Goal: Information Seeking & Learning: Get advice/opinions

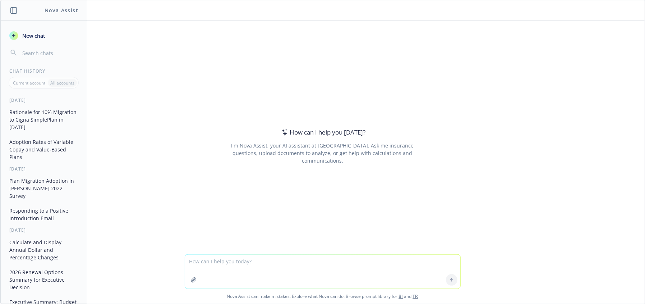
drag, startPoint x: 68, startPoint y: 110, endPoint x: 75, endPoint y: 98, distance: 14.1
click at [75, 99] on div "[DATE]" at bounding box center [44, 100] width 86 height 6
click at [415, 296] on link "TR" at bounding box center [415, 296] width 5 height 6
click at [282, 258] on textarea at bounding box center [322, 271] width 275 height 34
paste textarea "lore ips dol sit ametconsect ad elitsed d eiusmodtemp incididu utl etdo magnaa,…"
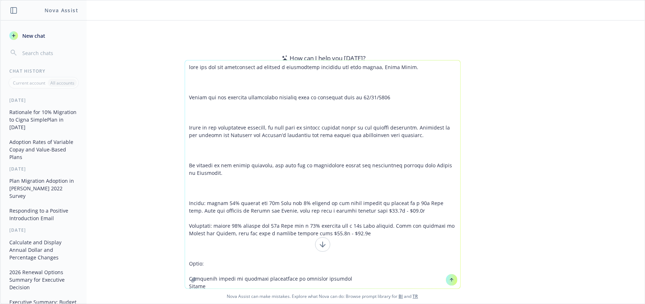
scroll to position [114, 0]
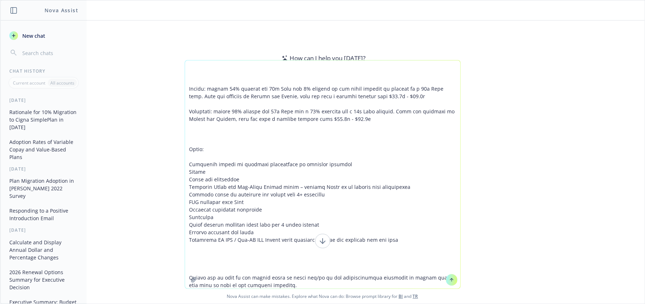
click at [436, 144] on textarea at bounding box center [322, 174] width 275 height 228
click at [263, 87] on textarea at bounding box center [322, 174] width 275 height 228
click at [271, 73] on textarea at bounding box center [322, 174] width 275 height 228
click at [246, 93] on textarea at bounding box center [322, 174] width 275 height 228
click at [246, 92] on textarea at bounding box center [322, 174] width 275 height 228
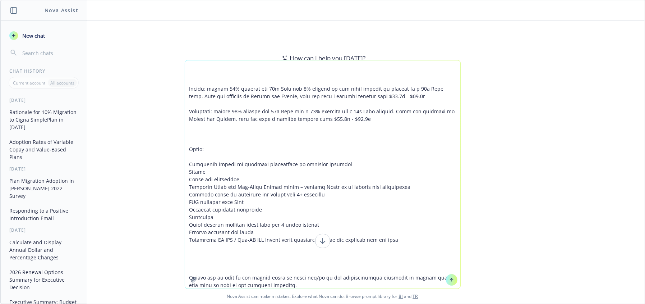
click at [246, 92] on textarea at bounding box center [322, 174] width 275 height 228
click at [247, 91] on textarea at bounding box center [322, 174] width 275 height 228
drag, startPoint x: 412, startPoint y: 281, endPoint x: 167, endPoint y: -43, distance: 406.1
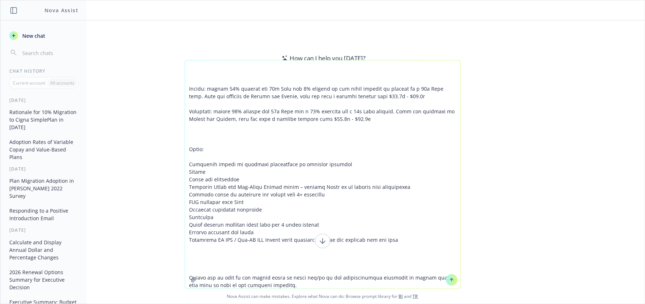
click at [167, 0] on html "Nova Assist New chat Chat History Current account All accounts [DATE] Rationale…" at bounding box center [322, 152] width 645 height 304
type textarea "[PERSON_NAME] you for the opportunity to prepare a competitive analysis for you…"
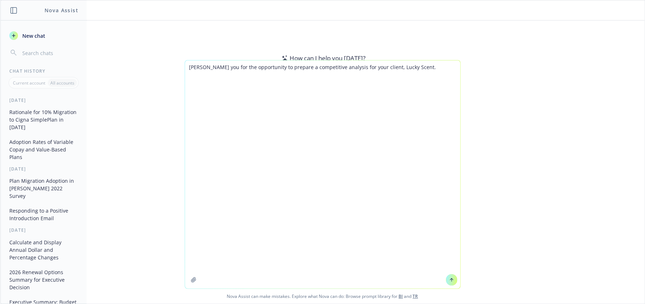
scroll to position [0, 0]
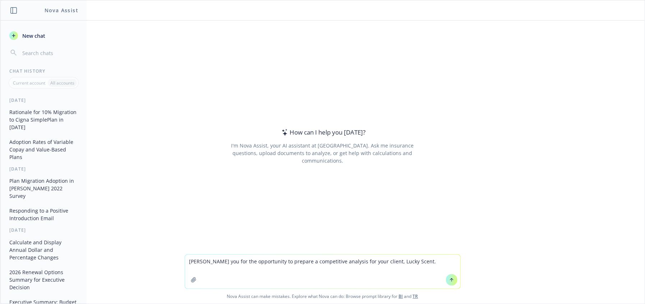
drag, startPoint x: 277, startPoint y: 269, endPoint x: 401, endPoint y: 269, distance: 124.4
click at [281, 269] on textarea "[PERSON_NAME] you for the opportunity to prepare a competitive analysis for you…" at bounding box center [322, 271] width 275 height 34
drag, startPoint x: 415, startPoint y: 267, endPoint x: 150, endPoint y: 188, distance: 276.7
click at [150, 188] on div "How can I help you [DATE]? I'm Nova Assist, your AI assistant at Newfront. Ask …" at bounding box center [322, 161] width 644 height 283
paste textarea "Lor ip d sitametc adipiscingel seddoei te incidi utlabore. E’d magnaal en admin…"
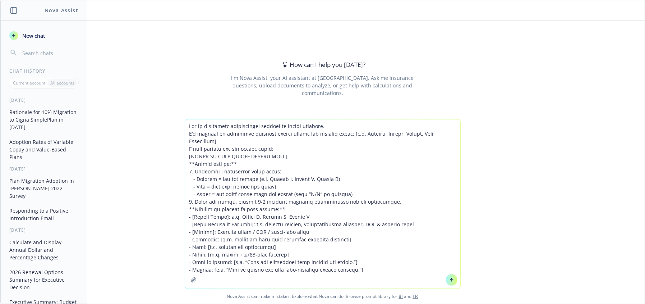
drag, startPoint x: 284, startPoint y: 141, endPoint x: 302, endPoint y: 144, distance: 17.5
click at [285, 142] on textarea at bounding box center [322, 203] width 275 height 169
drag, startPoint x: 351, startPoint y: 134, endPoint x: 391, endPoint y: 139, distance: 40.6
click at [391, 139] on textarea at bounding box center [322, 203] width 275 height 169
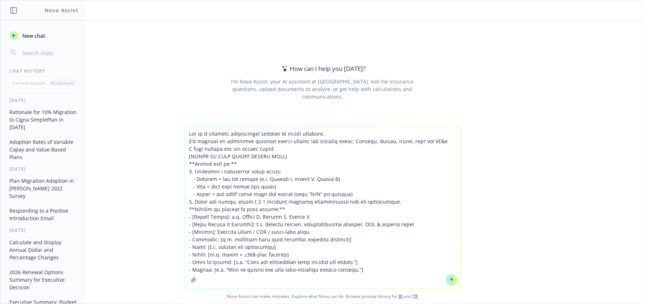
click at [283, 161] on textarea at bounding box center [322, 207] width 275 height 161
click at [292, 152] on textarea at bounding box center [322, 207] width 275 height 161
drag, startPoint x: 257, startPoint y: 155, endPoint x: 176, endPoint y: 152, distance: 80.2
click at [176, 152] on div "Nova Assist can make mistakes. Explore what Nova can do: Browse prompt library …" at bounding box center [322, 215] width 644 height 177
click at [188, 279] on button "button" at bounding box center [194, 280] width 12 height 12
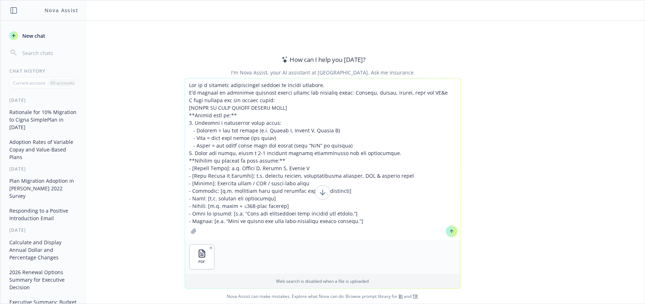
click at [188, 234] on button "button" at bounding box center [194, 231] width 12 height 12
click at [259, 110] on textarea at bounding box center [322, 158] width 275 height 161
drag, startPoint x: 290, startPoint y: 107, endPoint x: 183, endPoint y: 107, distance: 106.7
click at [185, 107] on textarea at bounding box center [322, 158] width 275 height 161
click at [246, 127] on textarea at bounding box center [322, 158] width 275 height 161
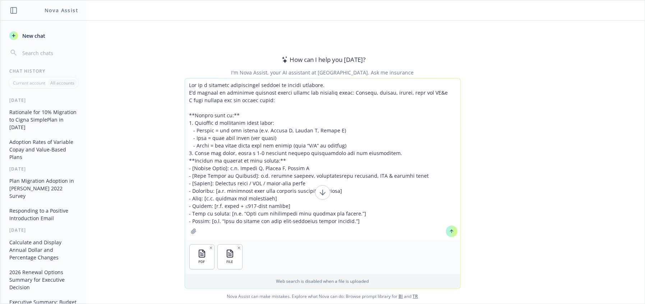
click at [282, 122] on textarea at bounding box center [322, 158] width 275 height 161
click at [281, 141] on textarea at bounding box center [322, 158] width 275 height 161
click at [276, 158] on textarea at bounding box center [322, 158] width 275 height 161
click at [238, 148] on textarea at bounding box center [322, 158] width 275 height 161
click at [281, 141] on textarea at bounding box center [322, 158] width 275 height 161
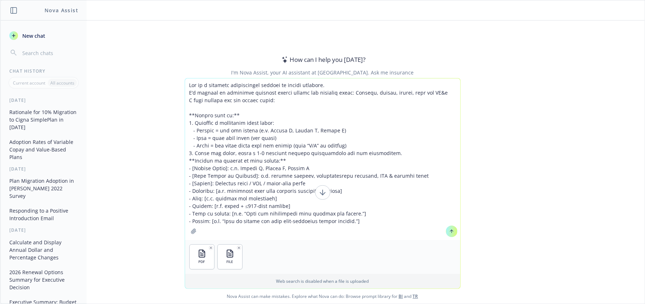
drag, startPoint x: 244, startPoint y: 153, endPoint x: 248, endPoint y: 150, distance: 5.1
click at [244, 152] on textarea at bounding box center [322, 158] width 275 height 161
click at [274, 139] on textarea at bounding box center [322, 158] width 275 height 161
click at [286, 142] on textarea at bounding box center [322, 158] width 275 height 161
click at [282, 156] on textarea at bounding box center [322, 158] width 275 height 161
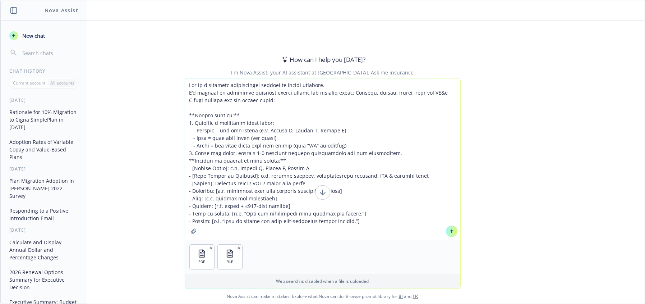
drag, startPoint x: 354, startPoint y: 143, endPoint x: 187, endPoint y: 121, distance: 168.2
click at [187, 121] on textarea at bounding box center [322, 158] width 275 height 161
click at [244, 173] on textarea at bounding box center [322, 158] width 275 height 161
click at [216, 148] on textarea at bounding box center [322, 158] width 275 height 161
drag, startPoint x: 344, startPoint y: 146, endPoint x: 176, endPoint y: 123, distance: 169.9
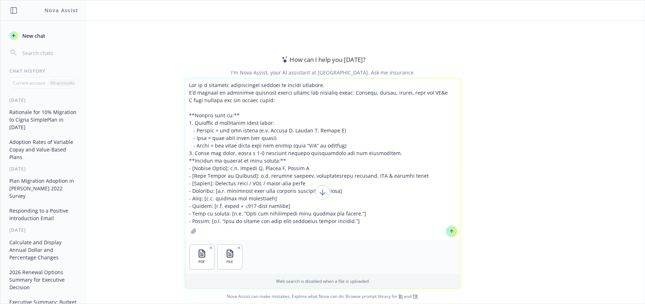
click at [176, 123] on div "PDF FILE Web search is disabled when a file is uploaded Nova Assist can make mi…" at bounding box center [322, 190] width 644 height 225
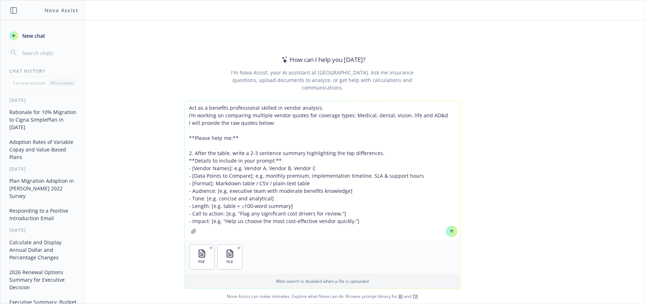
drag, startPoint x: 229, startPoint y: 153, endPoint x: 179, endPoint y: 148, distance: 49.8
click at [179, 148] on div "Act as a benefits professional skilled in vendor analysis. I’m working on compa…" at bounding box center [322, 202] width 644 height 203
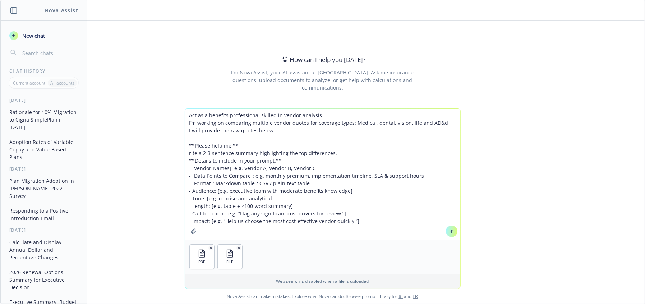
click at [248, 152] on textarea "Act as a benefits professional skilled in vendor analysis. I’m working on compa…" at bounding box center [322, 174] width 275 height 131
click at [318, 129] on textarea "Act as a benefits professional skilled in vendor analysis. I’m working on compa…" at bounding box center [322, 174] width 275 height 131
drag, startPoint x: 370, startPoint y: 123, endPoint x: 379, endPoint y: 130, distance: 11.8
click at [379, 130] on textarea "Act as a benefits professional skilled in vendor analysis. I’m working on compa…" at bounding box center [322, 174] width 275 height 131
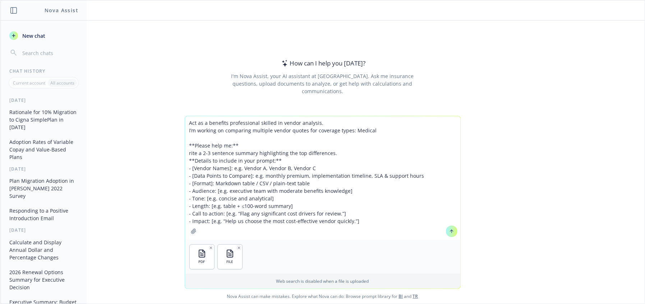
click at [260, 177] on textarea "Act as a benefits professional skilled in vendor analysis. I’m working on compa…" at bounding box center [322, 178] width 275 height 124
drag, startPoint x: 308, startPoint y: 185, endPoint x: 185, endPoint y: 185, distance: 123.6
click at [185, 185] on textarea "Act as a benefits professional skilled in vendor analysis. I’m working on compa…" at bounding box center [322, 178] width 275 height 124
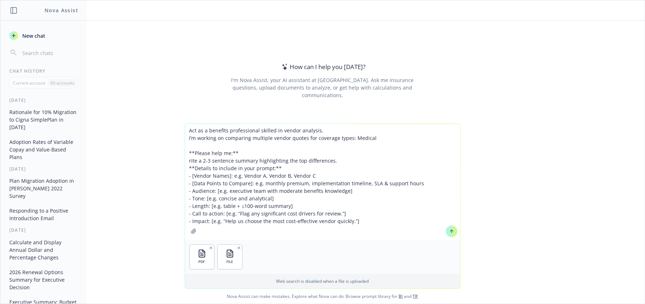
drag, startPoint x: 295, startPoint y: 192, endPoint x: 274, endPoint y: 192, distance: 21.2
click at [274, 192] on textarea "Act as a benefits professional skilled in vendor analysis. I’m working on compa…" at bounding box center [322, 182] width 275 height 116
click at [285, 204] on textarea "Act as a benefits professional skilled in vendor analysis. I’m working on compa…" at bounding box center [322, 182] width 275 height 116
click at [282, 237] on textarea "Act as a benefits professional skilled in vendor analysis. I’m working on compa…" at bounding box center [322, 182] width 275 height 116
drag, startPoint x: 289, startPoint y: 206, endPoint x: 182, endPoint y: 203, distance: 107.2
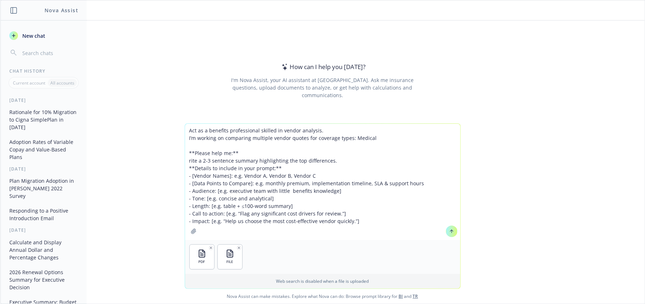
click at [185, 203] on textarea "Act as a benefits professional skilled in vendor analysis. I’m working on compa…" at bounding box center [322, 182] width 275 height 116
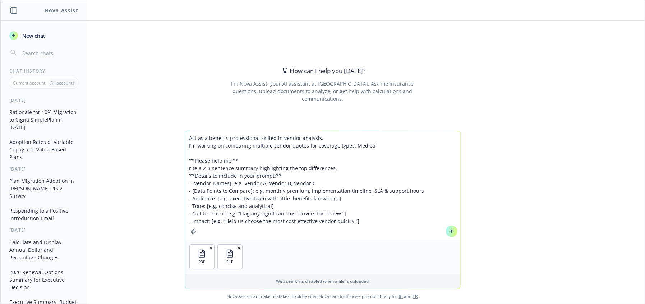
click at [340, 212] on textarea "Act as a benefits professional skilled in vendor analysis. I’m working on compa…" at bounding box center [322, 185] width 275 height 109
drag, startPoint x: 235, startPoint y: 212, endPoint x: 222, endPoint y: 212, distance: 13.7
click at [222, 212] on textarea "Act as a benefits professional skilled in vendor analysis. I’m working on compa…" at bounding box center [322, 185] width 275 height 109
click at [322, 213] on textarea "Act as a benefits professional skilled in vendor analysis. I’m working on compa…" at bounding box center [322, 185] width 275 height 109
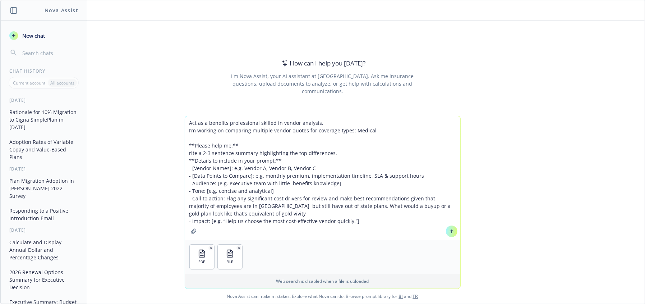
type textarea "Act as a benefits professional skilled in vendor analysis. I’m working on compa…"
click at [449, 230] on icon at bounding box center [451, 231] width 5 height 5
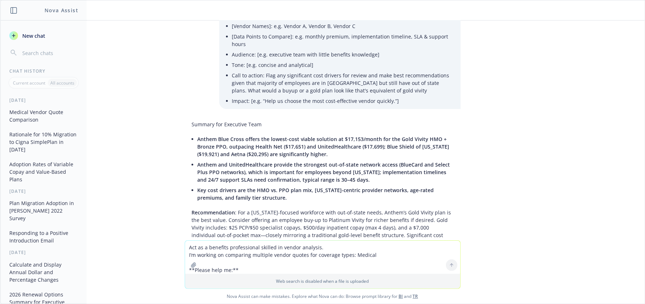
scroll to position [95, 0]
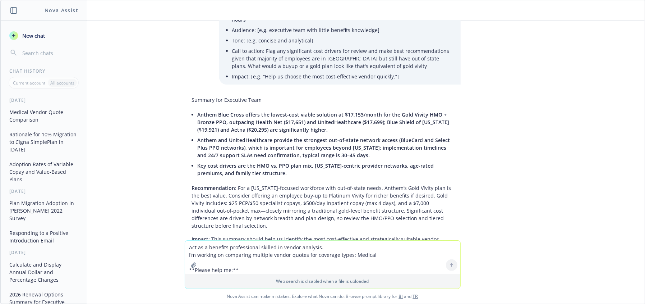
click at [198, 110] on li "Anthem Blue Cross offers the lowest-cost viable solution at $17,153/month for t…" at bounding box center [326, 122] width 256 height 26
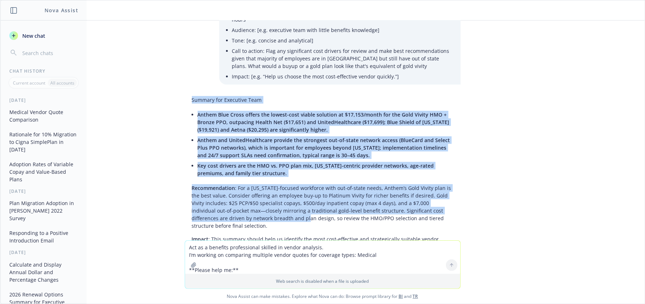
drag, startPoint x: 187, startPoint y: 99, endPoint x: 249, endPoint y: 217, distance: 132.8
click at [249, 217] on div "Summary for Executive Team Anthem Blue Cross offers the lowest-cost viable solu…" at bounding box center [323, 173] width 276 height 160
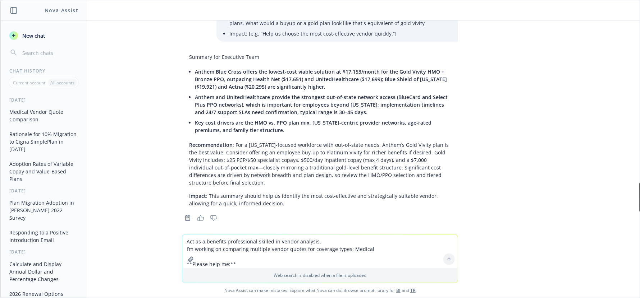
click at [278, 206] on div "Summary for Executive Team Anthem Blue Cross offers the lowest-cost viable solu…" at bounding box center [320, 136] width 276 height 173
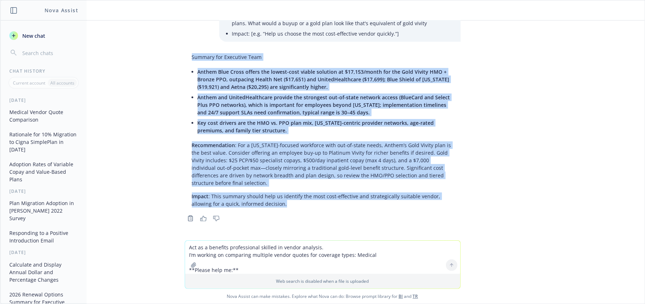
drag, startPoint x: 270, startPoint y: 207, endPoint x: 547, endPoint y: 183, distance: 278.5
click at [185, 54] on div "Summary for Executive Team Anthem Blue Cross offers the lowest-cost viable solu…" at bounding box center [323, 130] width 276 height 160
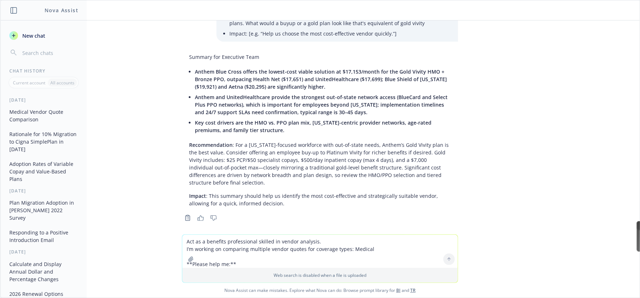
click at [607, 232] on div at bounding box center [320, 236] width 628 height 9
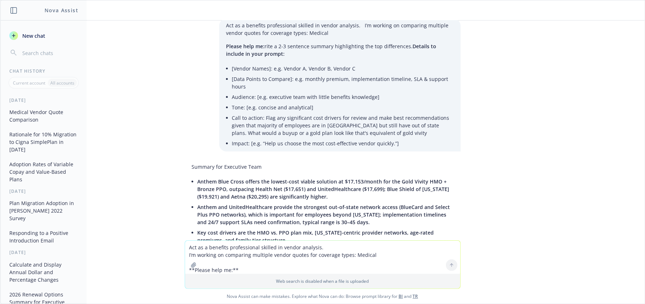
scroll to position [32, 0]
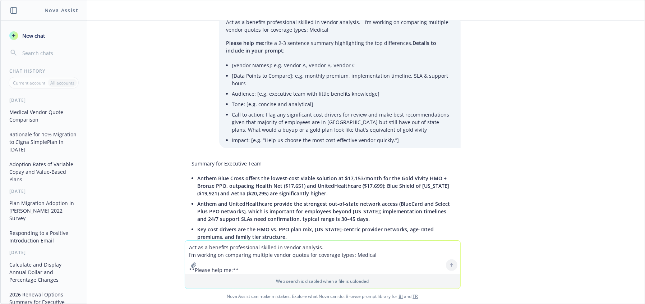
click at [257, 248] on textarea "Act as a benefits professional skilled in vendor analysis. I’m working on compa…" at bounding box center [322, 256] width 275 height 33
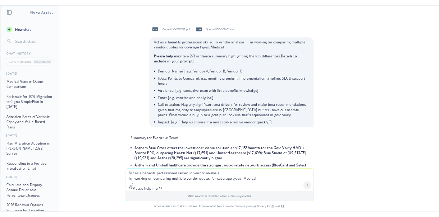
scroll to position [138, 0]
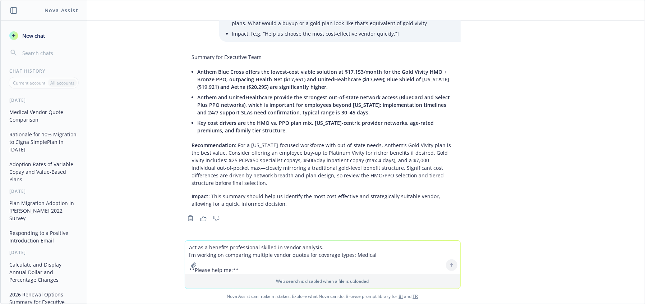
click at [453, 110] on div "Summary for Executive Team Anthem Blue Cross offers the lowest-cost viable solu…" at bounding box center [323, 130] width 276 height 160
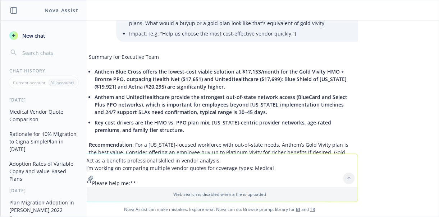
drag, startPoint x: 335, startPoint y: 80, endPoint x: 417, endPoint y: 107, distance: 86.3
click at [338, 79] on li "Anthem Blue Cross offers the lowest-cost viable solution at $17,153/month for t…" at bounding box center [223, 79] width 256 height 26
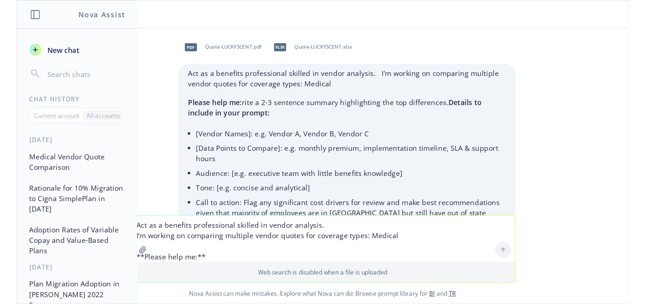
scroll to position [110, 0]
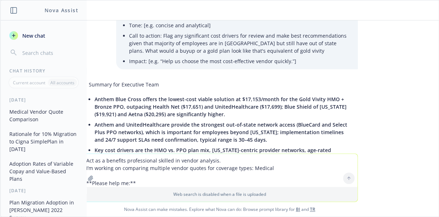
click at [188, 159] on textarea "Act as a benefits professional skilled in vendor analysis. I’m working on compa…" at bounding box center [219, 170] width 275 height 33
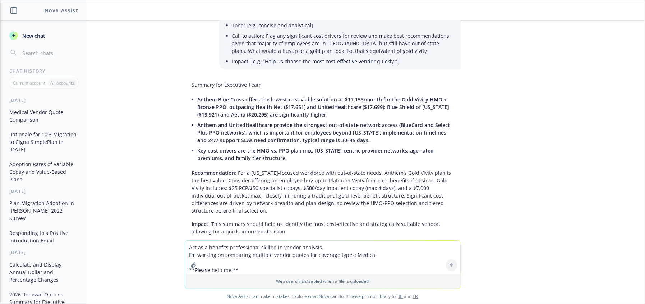
drag, startPoint x: 370, startPoint y: 118, endPoint x: 366, endPoint y: 123, distance: 6.4
click at [370, 118] on li "Anthem Blue Cross offers the lowest-cost viable solution at $17,153/month for t…" at bounding box center [326, 107] width 256 height 26
click at [314, 141] on span "Anthem and UnitedHealthcare provide the strongest out-of-state network access (…" at bounding box center [324, 132] width 253 height 22
click at [346, 109] on span "Anthem Blue Cross offers the lowest-cost viable solution at $17,153/month for t…" at bounding box center [324, 107] width 252 height 22
click at [240, 114] on span "Anthem Blue Cross offers the lowest-cost viable solution at $17,153/month for t…" at bounding box center [324, 107] width 252 height 22
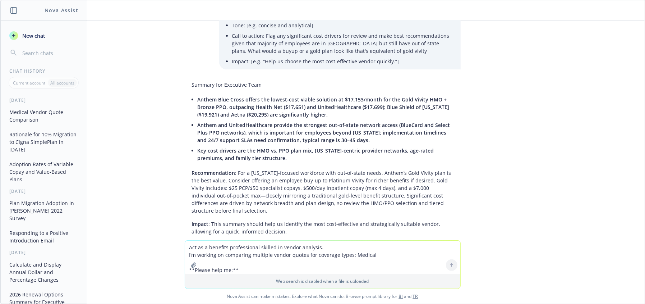
click at [263, 110] on li "Anthem Blue Cross offers the lowest-cost viable solution at $17,153/month for t…" at bounding box center [326, 107] width 256 height 26
click at [344, 121] on span "Anthem and UnitedHealthcare provide the strongest out-of-state network access (…" at bounding box center [324, 132] width 253 height 22
click at [143, 185] on div "pdf Quote-LUCKYSCENT.pdf xlsx Quote-LUCKYSCENT.xlsx Act as a benefits professio…" at bounding box center [322, 130] width 644 height 220
drag, startPoint x: 468, startPoint y: 194, endPoint x: 472, endPoint y: 191, distance: 4.8
click at [470, 193] on div "pdf Quote-LUCKYSCENT.pdf xlsx Quote-LUCKYSCENT.xlsx Act as a benefits professio…" at bounding box center [322, 130] width 644 height 220
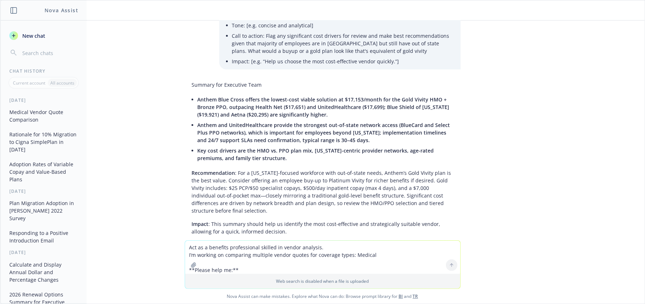
click at [322, 169] on p "Recommendation : For a [US_STATE]-focused workforce with out-of-state needs, An…" at bounding box center [323, 191] width 262 height 45
click at [315, 194] on p "Recommendation : For a [US_STATE]-focused workforce with out-of-state needs, An…" at bounding box center [323, 191] width 262 height 45
click at [231, 251] on textarea "Act as a benefits professional skilled in vendor analysis. I’m working on compa…" at bounding box center [322, 256] width 275 height 33
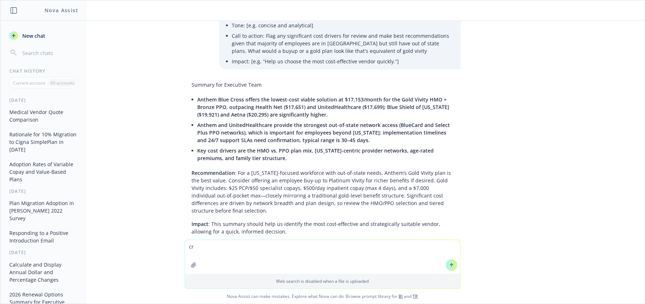
type textarea "c"
paste textarea "decision fatigue, right? When it's so it's it's overwhelming and and then they …"
type textarea "create benefits executive summary and recommendations from this transcipt decis…"
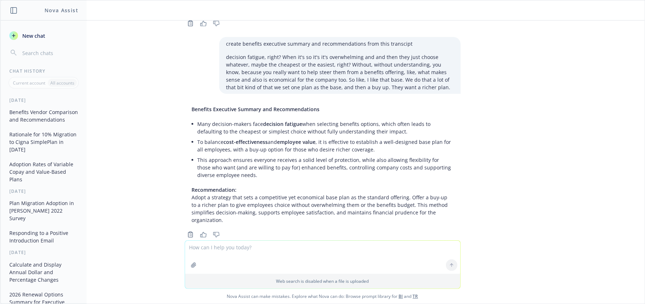
scroll to position [341, 0]
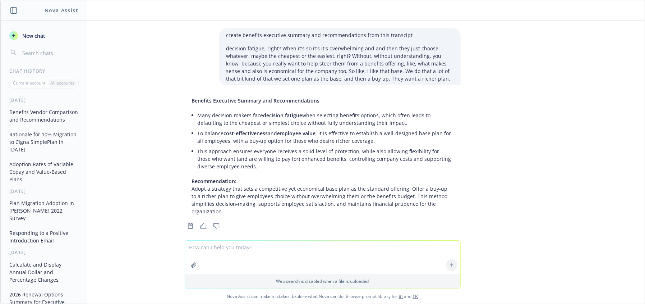
click at [340, 261] on textarea at bounding box center [322, 256] width 275 height 33
click at [260, 199] on p "Recommendation: Adopt a strategy that sets a competitive yet economical base pl…" at bounding box center [323, 196] width 262 height 38
click at [354, 200] on p "Recommendation: Adopt a strategy that sets a competitive yet economical base pl…" at bounding box center [323, 196] width 262 height 38
click at [195, 265] on button "button" at bounding box center [194, 265] width 12 height 12
click at [191, 266] on icon "button" at bounding box center [193, 264] width 5 height 5
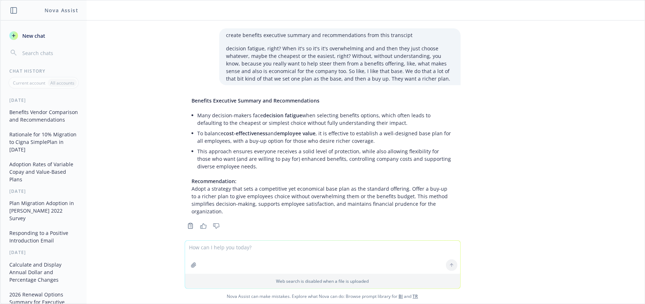
click at [235, 252] on textarea at bounding box center [322, 256] width 275 height 33
paste textarea "Speaker 1 0:00 Which makes sense from a leverage standpoint, exactly, exactly. …"
type textarea "Speaker 1 0:00 Which makes sense from a leverage standpoint, exactly, exactly. …"
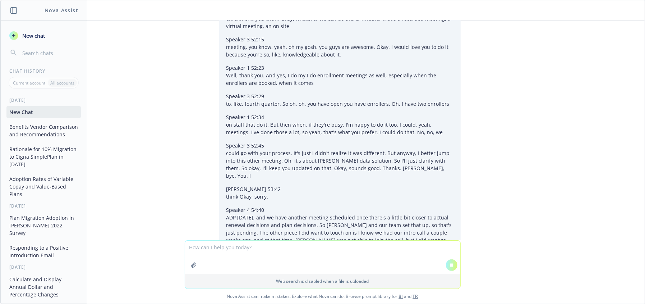
scroll to position [7778, 0]
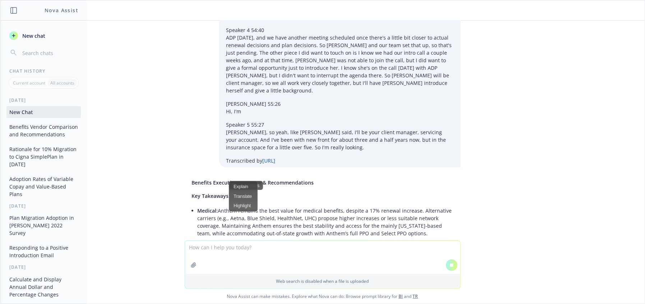
click at [256, 191] on div "Explain Translate Highlight" at bounding box center [243, 196] width 29 height 31
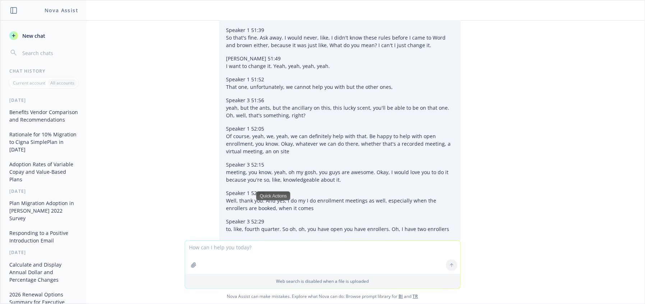
scroll to position [7903, 0]
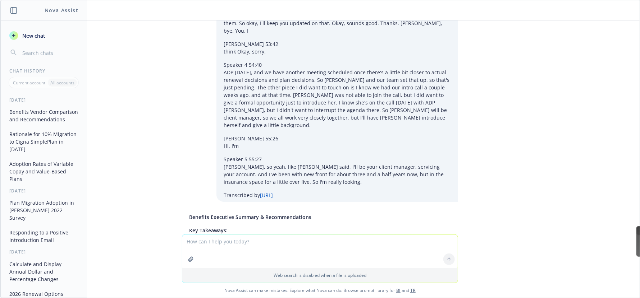
click at [334, 273] on li "Plan Design: Offering a base plan (e.g., Gold Vivity HMO or Silver PPO) with a …" at bounding box center [323, 286] width 256 height 26
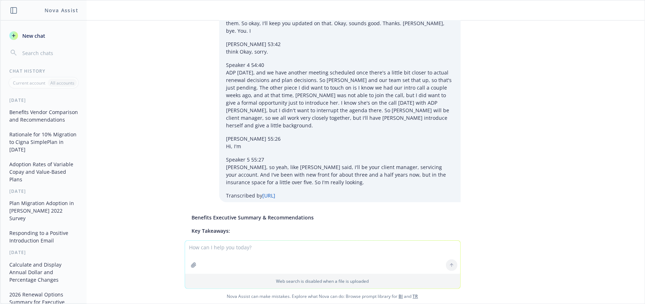
click at [246, 240] on li "Medical: Anthem remains the best value for medical benefits, despite a 17% rene…" at bounding box center [326, 256] width 256 height 33
click at [268, 240] on li "Medical: Anthem remains the best value for medical benefits, despite a 17% rene…" at bounding box center [326, 256] width 256 height 33
click at [222, 240] on li "Medical: Anthem remains the best value for medical benefits, despite a 17% rene…" at bounding box center [326, 256] width 256 height 33
drag, startPoint x: 226, startPoint y: 68, endPoint x: 210, endPoint y: 81, distance: 20.4
click at [215, 240] on li "Medical: Anthem remains the best value for medical benefits, despite a 17% rene…" at bounding box center [326, 256] width 256 height 33
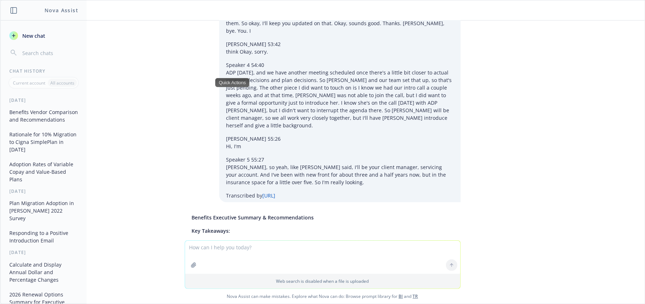
copy li "etna, Blue Shield, HealthNet, UHC) propose higher increases or less suitable ne…"
drag, startPoint x: 301, startPoint y: 95, endPoint x: 329, endPoint y: 108, distance: 30.7
click at [301, 273] on li "Plan Design: Offering a base plan (e.g., Gold Vivity HMO or Silver PPO) with a …" at bounding box center [326, 286] width 256 height 26
drag, startPoint x: 215, startPoint y: 61, endPoint x: 446, endPoint y: 84, distance: 232.6
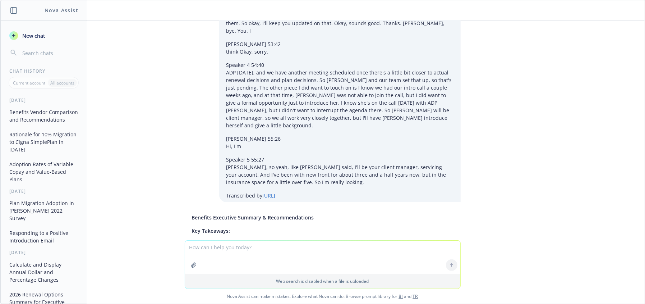
click at [446, 240] on li "Medical: Anthem remains the best value for medical benefits, despite a 17% rene…" at bounding box center [326, 256] width 256 height 33
copy li "Anthem remains the best value for medical benefits, despite a 17% renewal incre…"
click at [318, 273] on li "Plan Design: Offering a base plan (e.g., Gold Vivity HMO or Silver PPO) with a …" at bounding box center [326, 286] width 256 height 26
click at [247, 273] on li "Plan Design: Offering a base plan (e.g., Gold Vivity HMO or Silver PPO) with a …" at bounding box center [326, 286] width 256 height 26
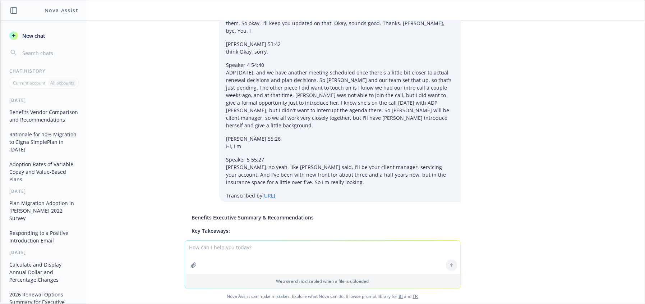
drag, startPoint x: 287, startPoint y: 108, endPoint x: 281, endPoint y: 107, distance: 6.5
click at [281, 273] on li "Plan Design: Offering a base plan (e.g., Gold Vivity HMO or Silver PPO) with a …" at bounding box center [326, 286] width 256 height 26
click at [290, 113] on div "Quick Actions" at bounding box center [298, 111] width 34 height 9
click at [231, 273] on li "Plan Design: Offering a base plan (e.g., Gold Vivity HMO or Silver PPO) with a …" at bounding box center [326, 286] width 256 height 26
click at [198, 275] on span "Plan Design:" at bounding box center [213, 278] width 30 height 7
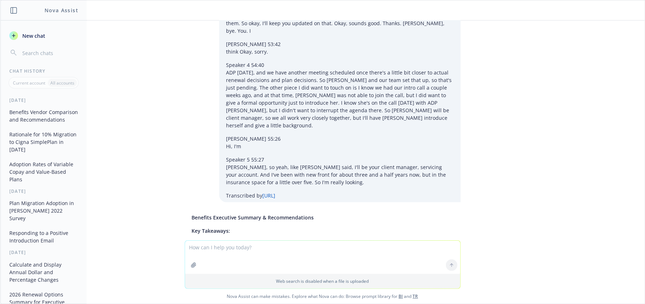
click at [228, 240] on li "Medical: Anthem remains the best value for medical benefits, despite a 17% rene…" at bounding box center [326, 256] width 256 height 33
click at [236, 273] on li "Plan Design: Offering a base plan (e.g., Gold Vivity HMO or Silver PPO) with a …" at bounding box center [326, 286] width 256 height 26
drag, startPoint x: 193, startPoint y: 95, endPoint x: 302, endPoint y: 113, distance: 110.1
click at [302, 273] on li "Plan Design: Offering a base plan (e.g., Gold Vivity HMO or Silver PPO) with a …" at bounding box center [326, 286] width 256 height 26
copy li "Plan Design: Offering a base plan (e.g., Gold Vivity HMO or Silver PPO) with a …"
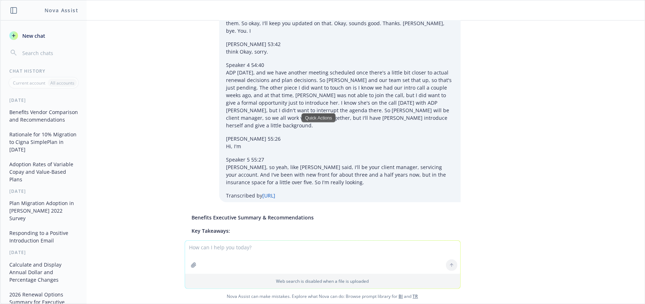
drag, startPoint x: 434, startPoint y: 170, endPoint x: 179, endPoint y: 152, distance: 255.5
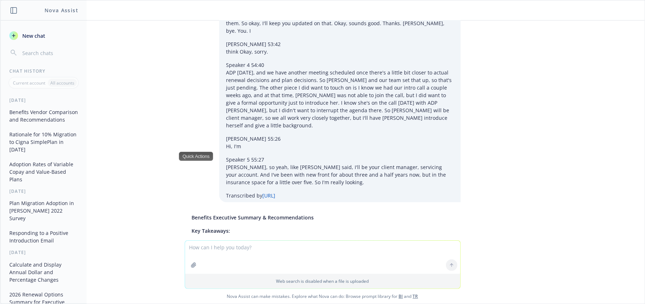
copy li "Company Contribution: Covering 100% of the employee premium (especially on the …"
drag, startPoint x: 266, startPoint y: 125, endPoint x: 301, endPoint y: 141, distance: 38.6
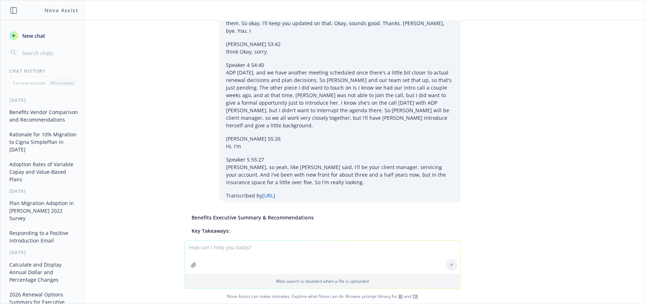
drag, startPoint x: 353, startPoint y: 128, endPoint x: 190, endPoint y: 121, distance: 163.0
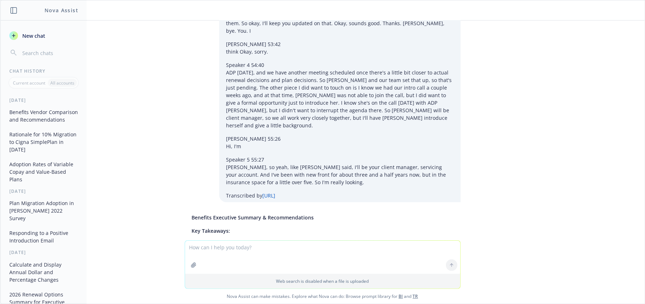
drag, startPoint x: 356, startPoint y: 129, endPoint x: 363, endPoint y: 144, distance: 16.6
copy li "[PERSON_NAME] dental and vision premiums are competitive, and bundling may driv…"
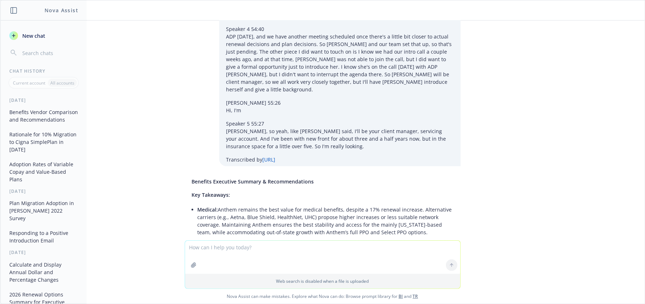
scroll to position [7954, 0]
